Goal: Check status: Check status

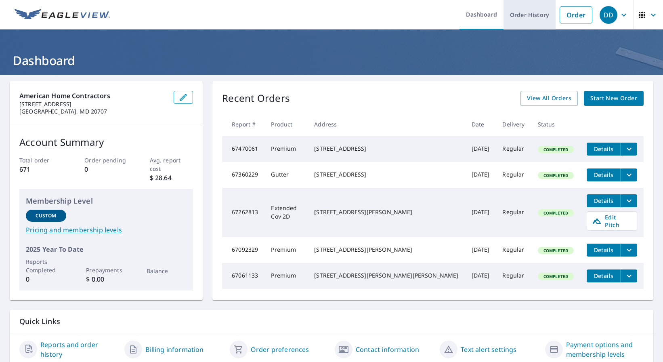
click at [526, 14] on link "Order History" at bounding box center [529, 14] width 52 height 29
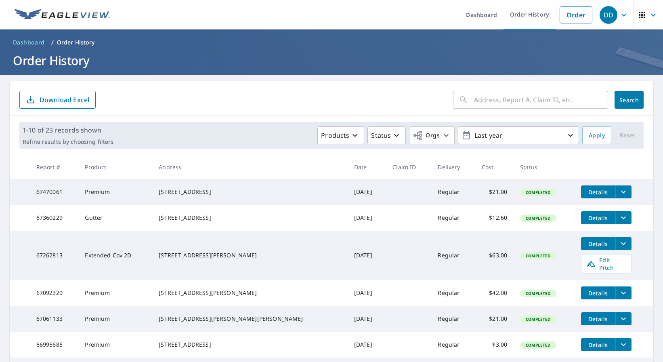
click at [508, 105] on input "text" at bounding box center [541, 99] width 134 height 23
paste input "[STREET_ADDRESS][PERSON_NAME][PERSON_NAME]"
type input "[STREET_ADDRESS][PERSON_NAME][PERSON_NAME]"
click button "Search" at bounding box center [628, 100] width 29 height 18
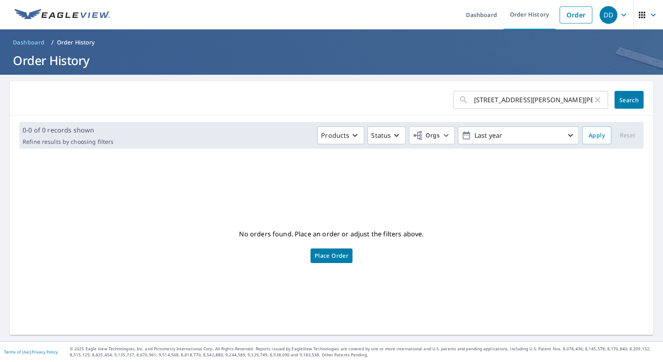
click at [579, 103] on input "[STREET_ADDRESS][PERSON_NAME][PERSON_NAME]" at bounding box center [533, 99] width 119 height 23
drag, startPoint x: 551, startPoint y: 101, endPoint x: 597, endPoint y: 100, distance: 46.0
click at [597, 100] on div "[STREET_ADDRESS][PERSON_NAME][PERSON_NAME] ​" at bounding box center [530, 100] width 155 height 18
type input "[STREET_ADDRESS][PERSON_NAME][PERSON_NAME]"
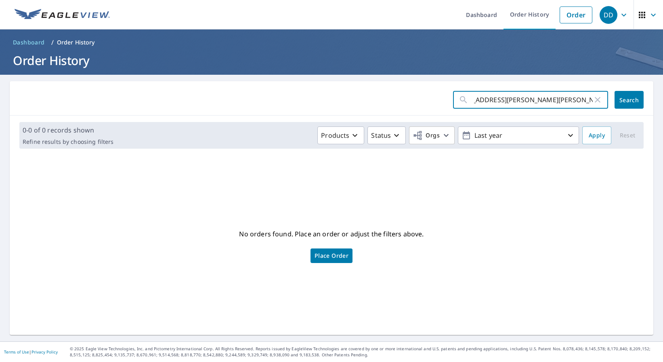
scroll to position [0, 0]
click button "Search" at bounding box center [628, 100] width 29 height 18
click at [29, 12] on img at bounding box center [62, 15] width 95 height 12
